Goal: Navigation & Orientation: Find specific page/section

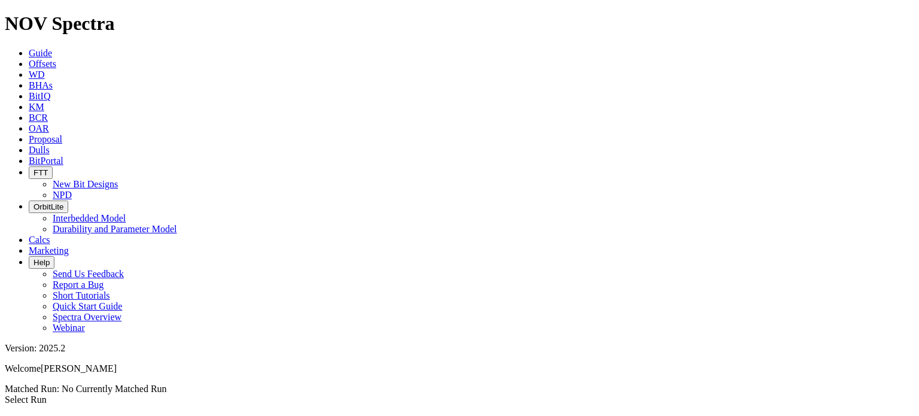
scroll to position [1244, 0]
